Goal: Task Accomplishment & Management: Manage account settings

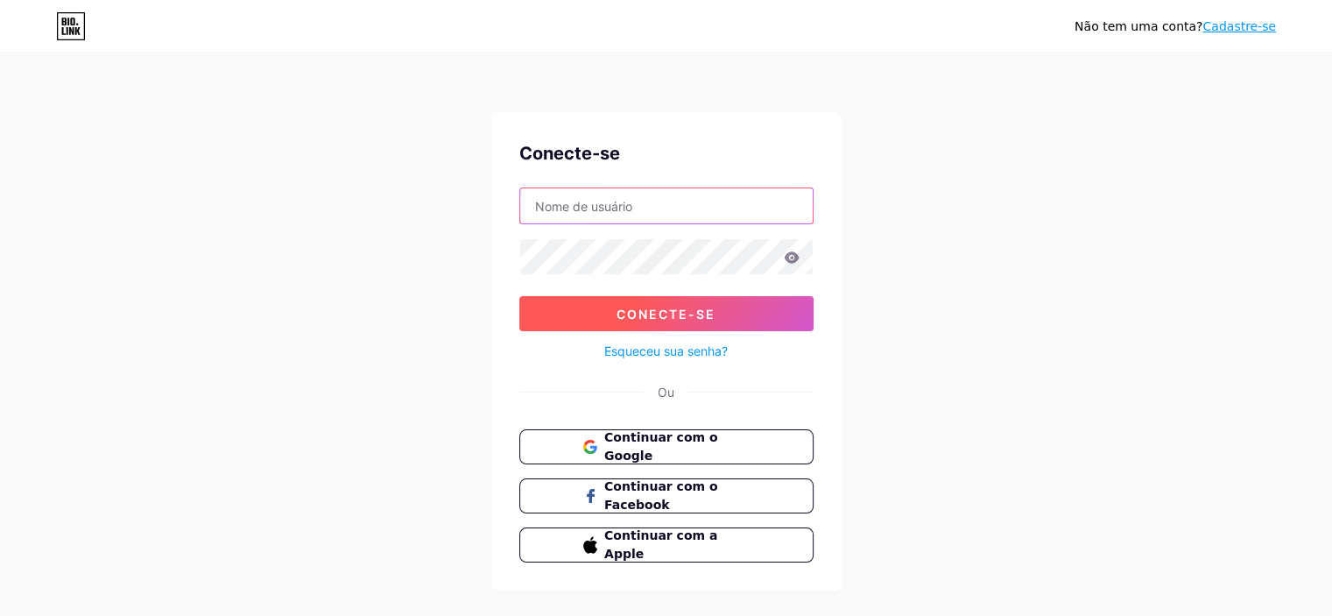
type input "[PERSON_NAME][EMAIL_ADDRESS][DOMAIN_NAME]"
click at [672, 321] on button "Conecte-se" at bounding box center [666, 313] width 294 height 35
click at [662, 314] on font "Conecte-se" at bounding box center [666, 314] width 99 height 15
click at [585, 322] on button "Conecte-se" at bounding box center [666, 313] width 294 height 35
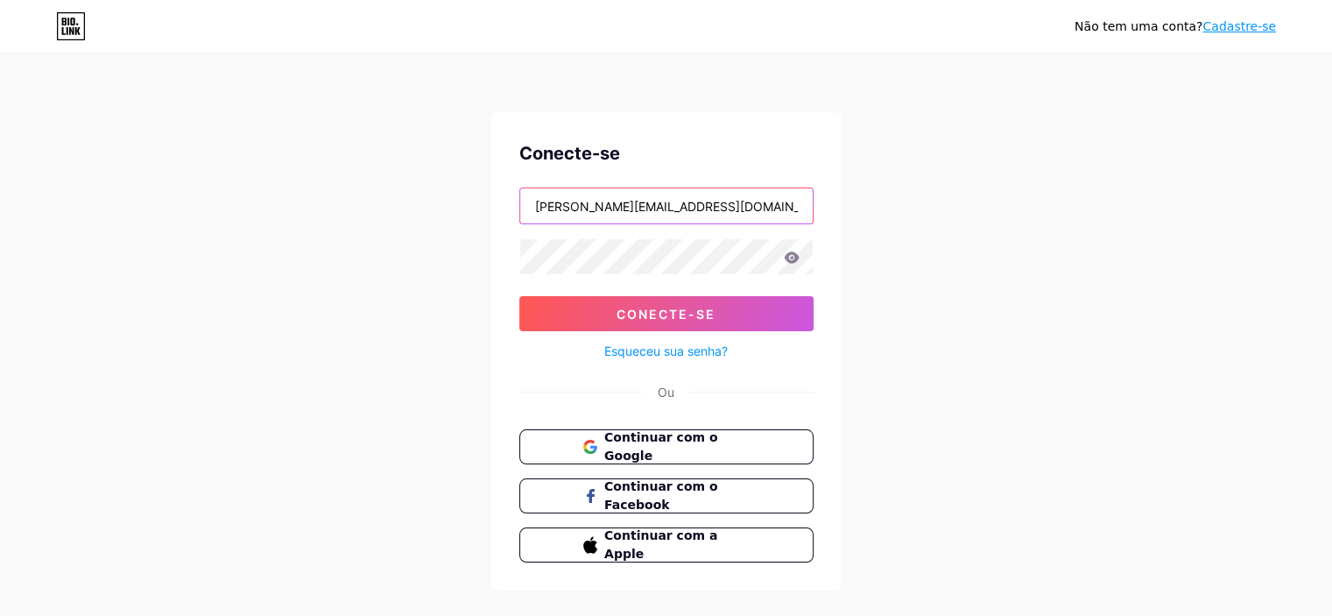
click at [736, 192] on input "[PERSON_NAME][EMAIL_ADDRESS][DOMAIN_NAME]" at bounding box center [666, 205] width 293 height 35
click at [967, 276] on div "Não tem uma conta? Cadastre-se Conecte-se [EMAIL_ADDRESS][DOMAIN_NAME] Conecte-…" at bounding box center [666, 323] width 1332 height 646
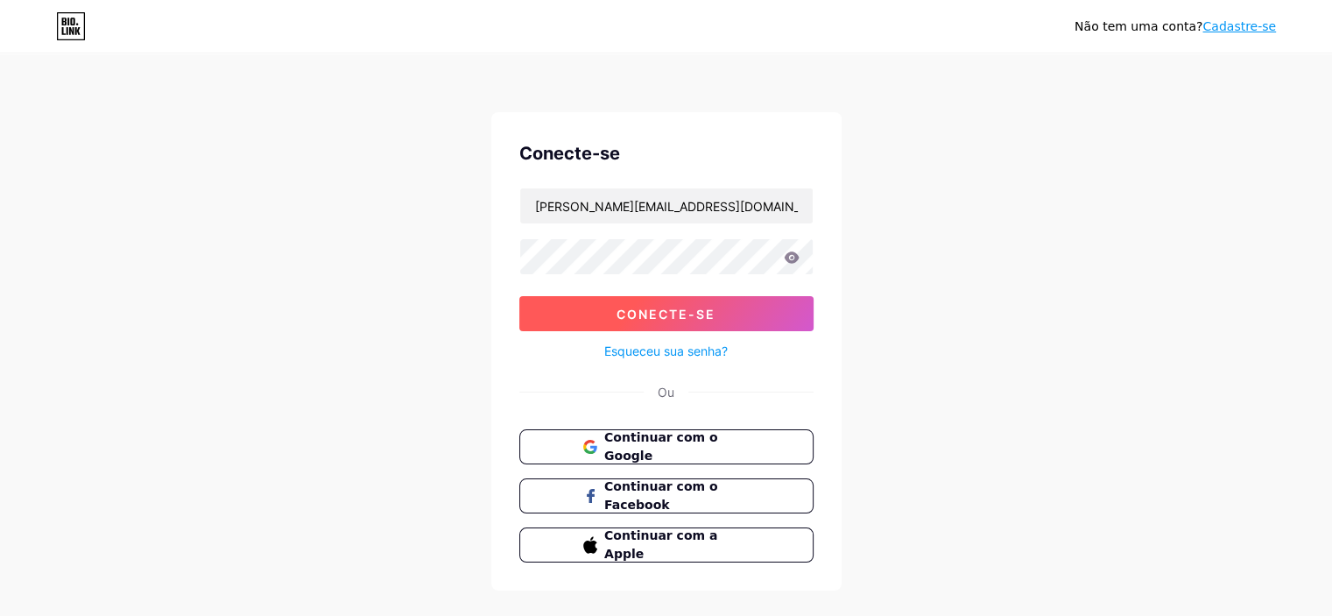
click at [703, 314] on font "Conecte-se" at bounding box center [666, 314] width 99 height 15
click at [977, 283] on div "Não tem uma conta? Cadastre-se Conecte-se [EMAIL_ADDRESS][DOMAIN_NAME] Conecte-…" at bounding box center [666, 323] width 1332 height 646
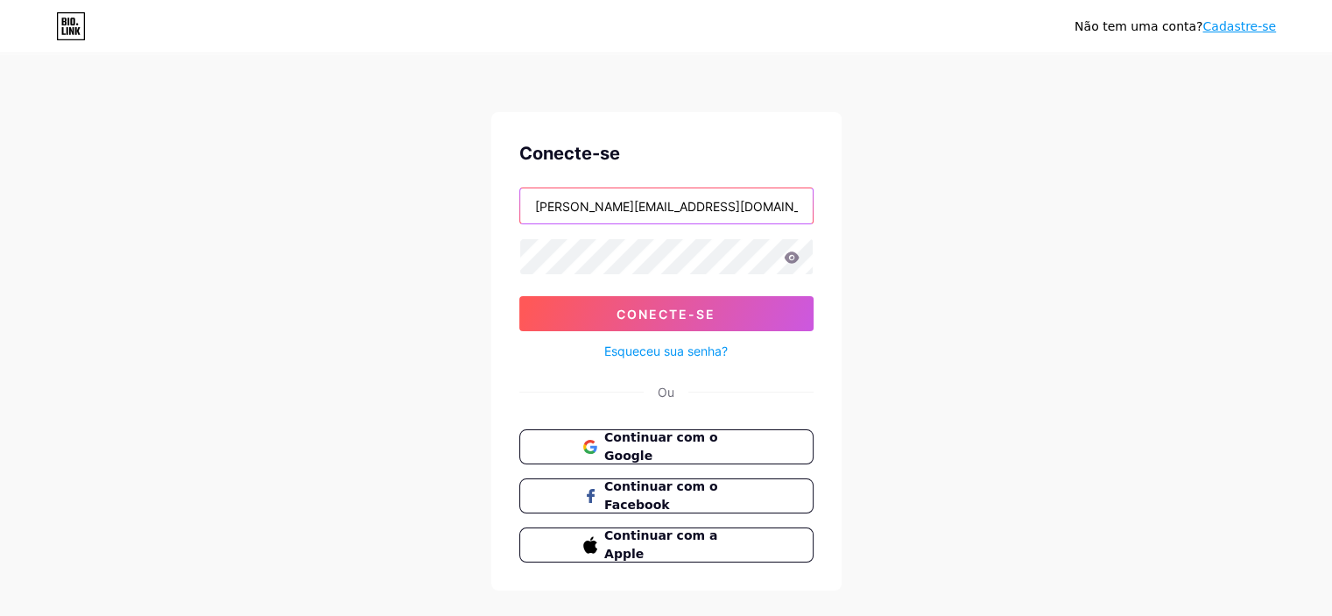
click at [729, 209] on input "[PERSON_NAME][EMAIL_ADDRESS][DOMAIN_NAME]" at bounding box center [666, 205] width 293 height 35
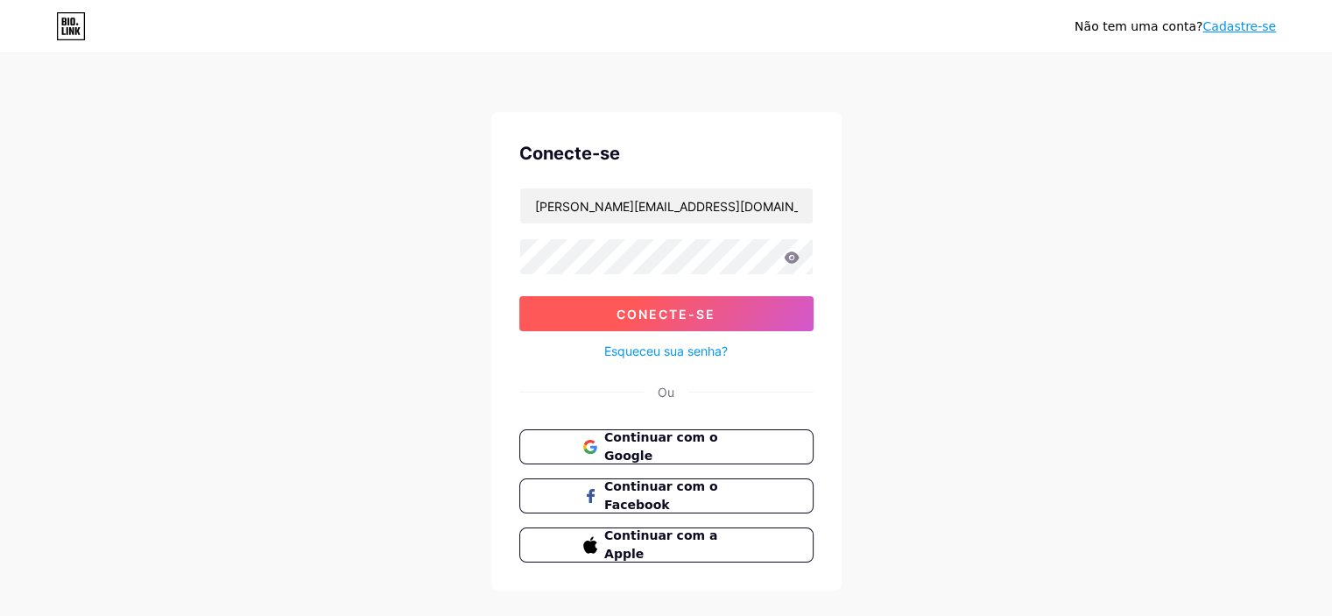
click at [655, 314] on font "Conecte-se" at bounding box center [666, 314] width 99 height 15
click at [1026, 225] on div "Não tem uma conta? Cadastre-se Conecte-se [EMAIL_ADDRESS][DOMAIN_NAME] Conecte-…" at bounding box center [666, 323] width 1332 height 646
click at [668, 307] on font "Conecte-se" at bounding box center [666, 314] width 99 height 15
click at [664, 351] on font "Esqueceu sua senha?" at bounding box center [665, 350] width 123 height 15
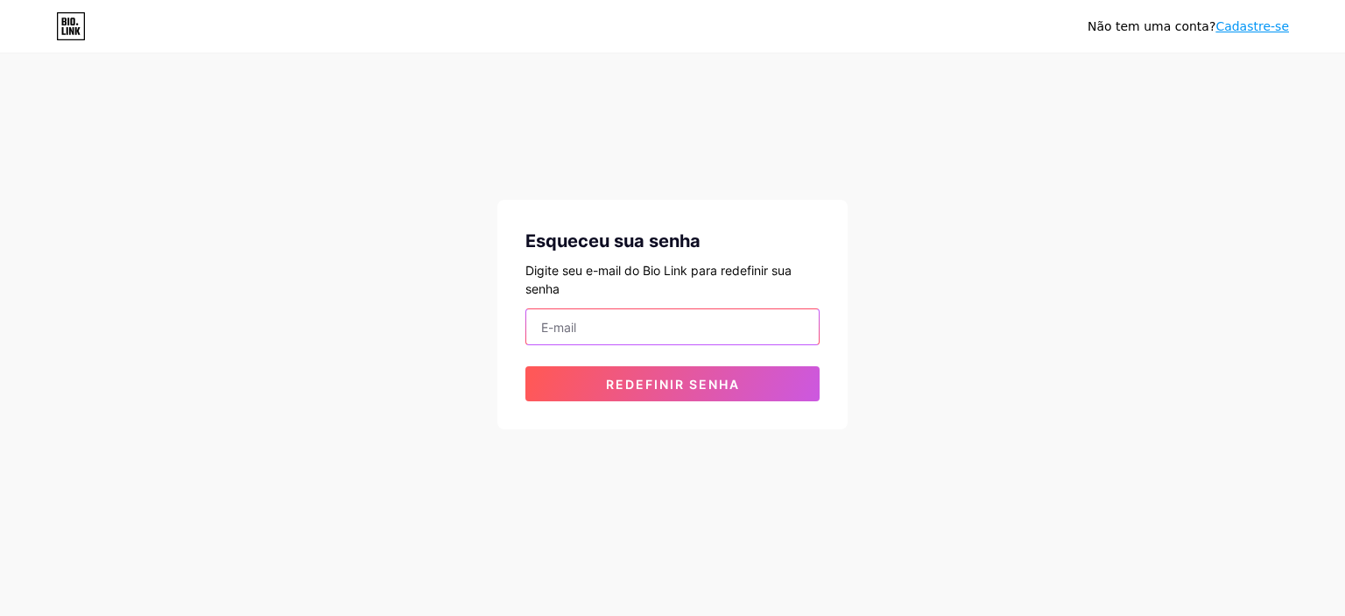
click at [640, 325] on input "email" at bounding box center [672, 326] width 293 height 35
type input "[PERSON_NAME][EMAIL_ADDRESS][DOMAIN_NAME]"
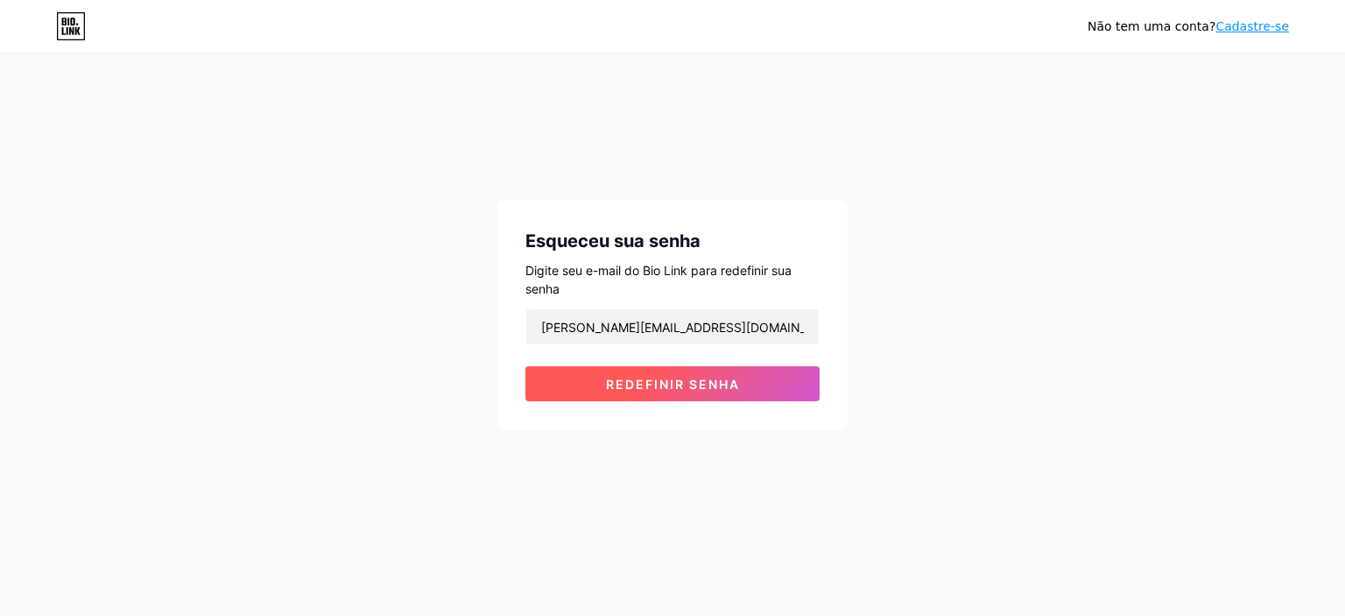
click at [690, 381] on font "Redefinir senha" at bounding box center [673, 384] width 134 height 15
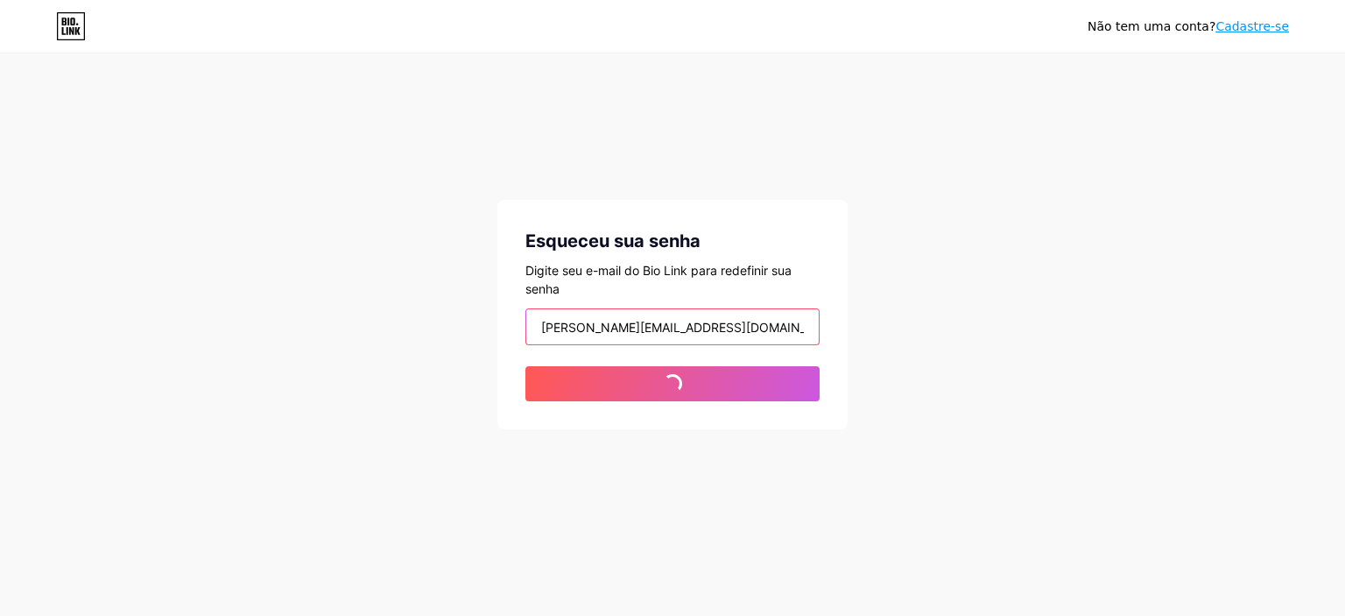
click at [711, 331] on input "[PERSON_NAME][EMAIL_ADDRESS][DOMAIN_NAME]" at bounding box center [672, 326] width 293 height 35
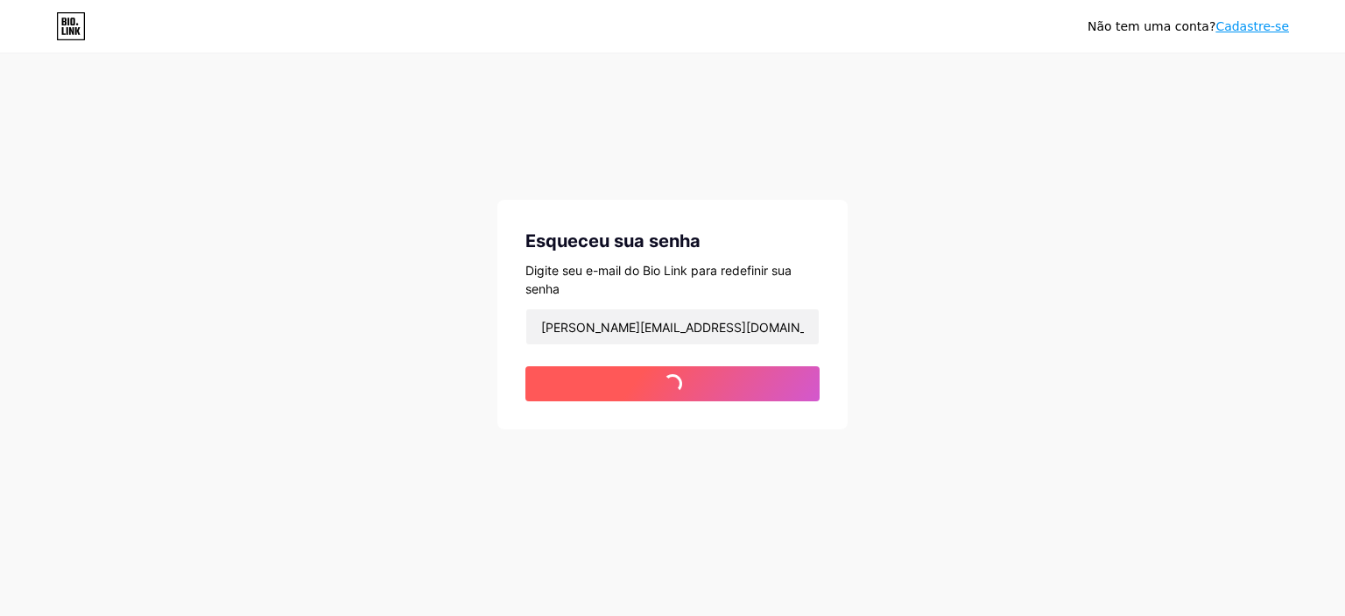
click at [699, 378] on font "Redefinir senha" at bounding box center [673, 384] width 134 height 15
click at [1275, 23] on font "Cadastre-se" at bounding box center [1253, 26] width 74 height 14
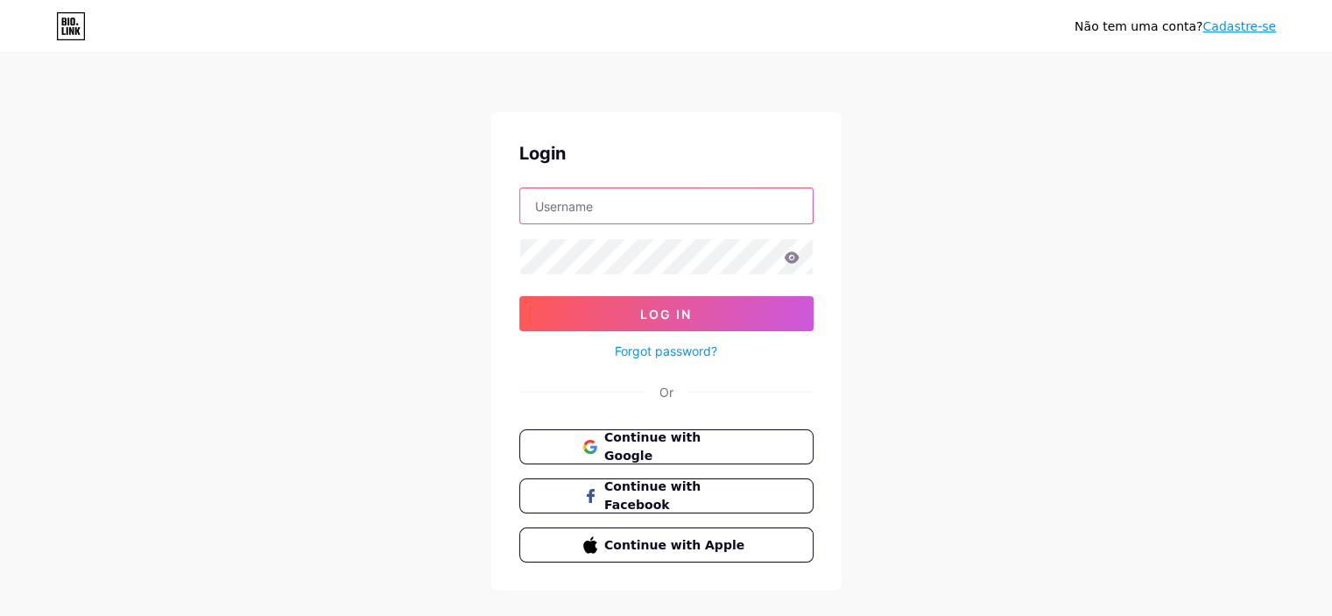
type input "[PERSON_NAME][EMAIL_ADDRESS][DOMAIN_NAME]"
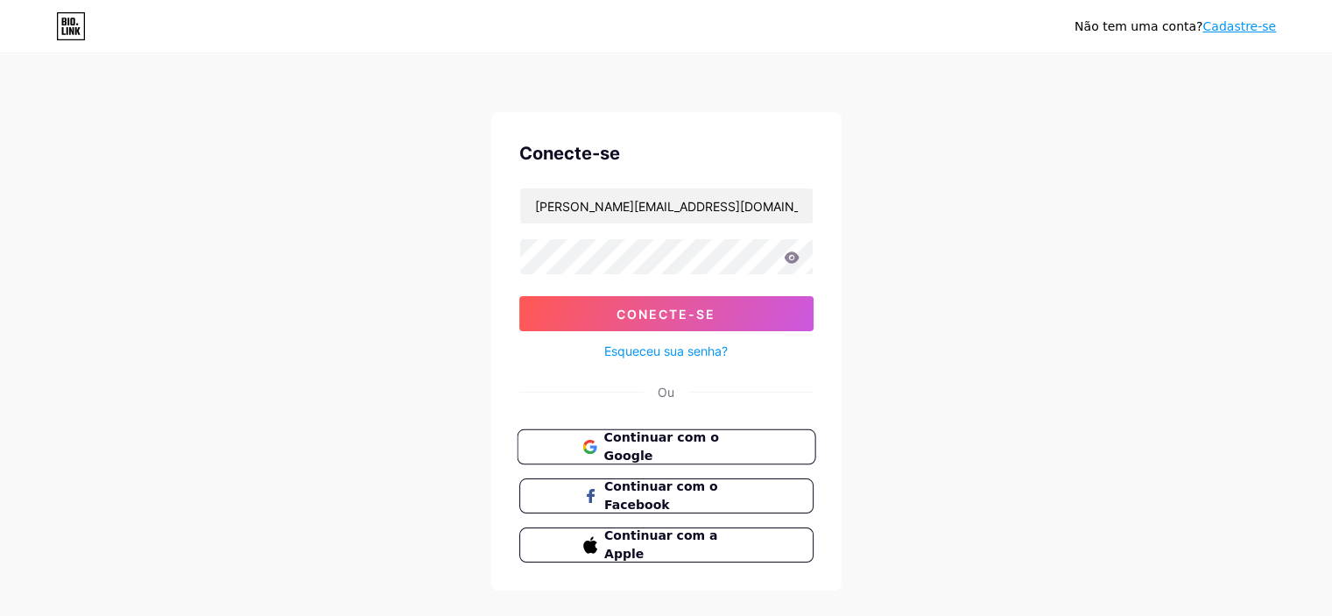
click at [660, 452] on span "Continuar com o Google" at bounding box center [676, 447] width 146 height 38
